Goal: Task Accomplishment & Management: Complete application form

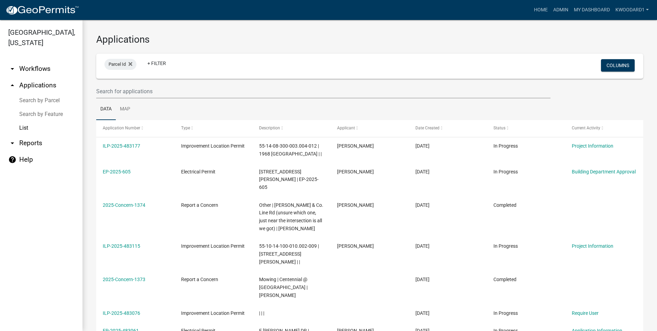
select select "3: 100"
click at [110, 91] on input "text" at bounding box center [323, 91] width 454 height 14
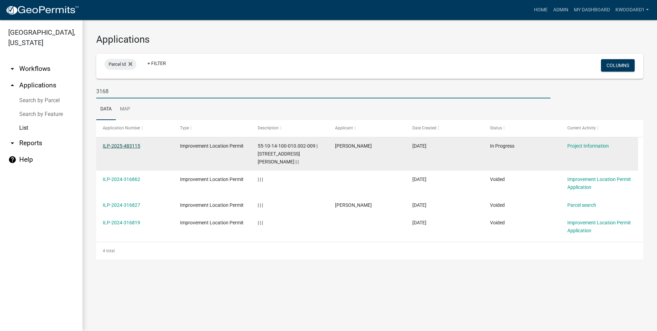
type input "3168"
click at [113, 144] on link "ILP-2025-483115" at bounding box center [121, 145] width 37 height 5
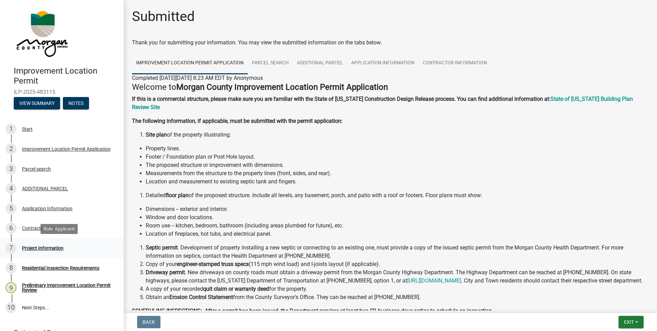
click at [41, 248] on div "Project Information" at bounding box center [43, 247] width 42 height 5
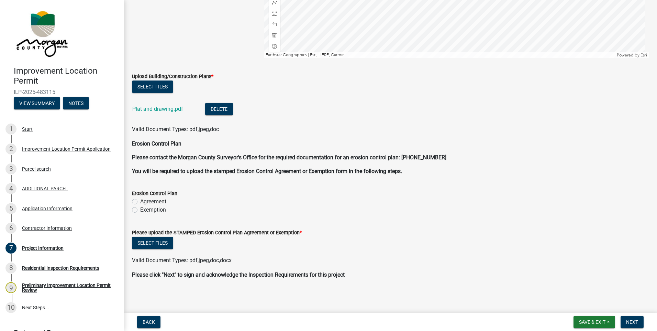
scroll to position [1763, 0]
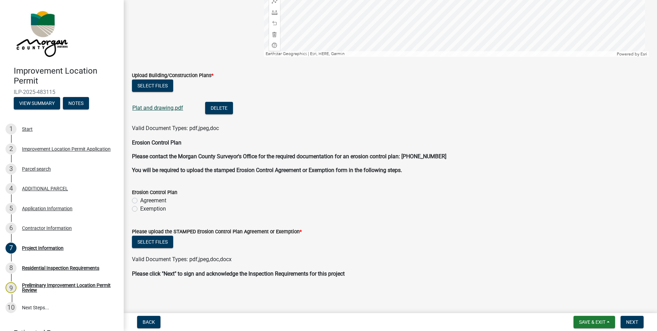
click at [163, 107] on link "Plat and drawing.pdf" at bounding box center [157, 107] width 51 height 7
click at [140, 201] on label "Agreement" at bounding box center [153, 200] width 26 height 8
click at [140, 201] on input "Agreement" at bounding box center [142, 198] width 4 height 4
radio input "true"
click at [140, 210] on label "Exemption" at bounding box center [153, 208] width 26 height 8
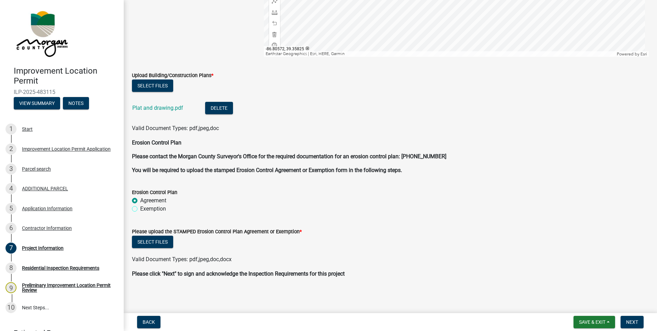
click at [140, 209] on input "Exemption" at bounding box center [142, 206] width 4 height 4
radio input "true"
click at [146, 242] on button "Select files" at bounding box center [152, 241] width 41 height 12
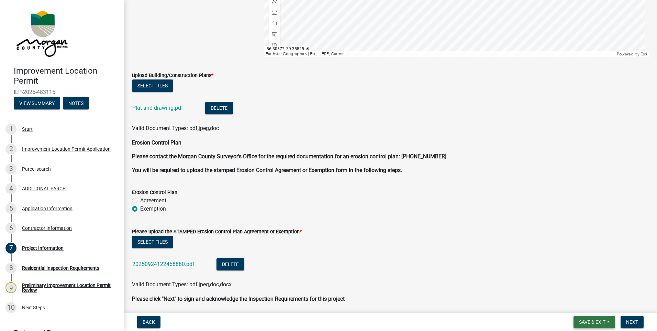
click at [598, 323] on span "Save & Exit" at bounding box center [592, 321] width 26 height 5
click at [592, 306] on button "Save & Exit" at bounding box center [587, 303] width 55 height 16
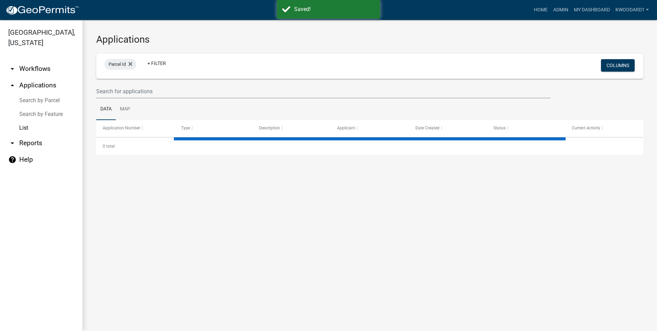
select select "3: 100"
